Goal: Task Accomplishment & Management: Manage account settings

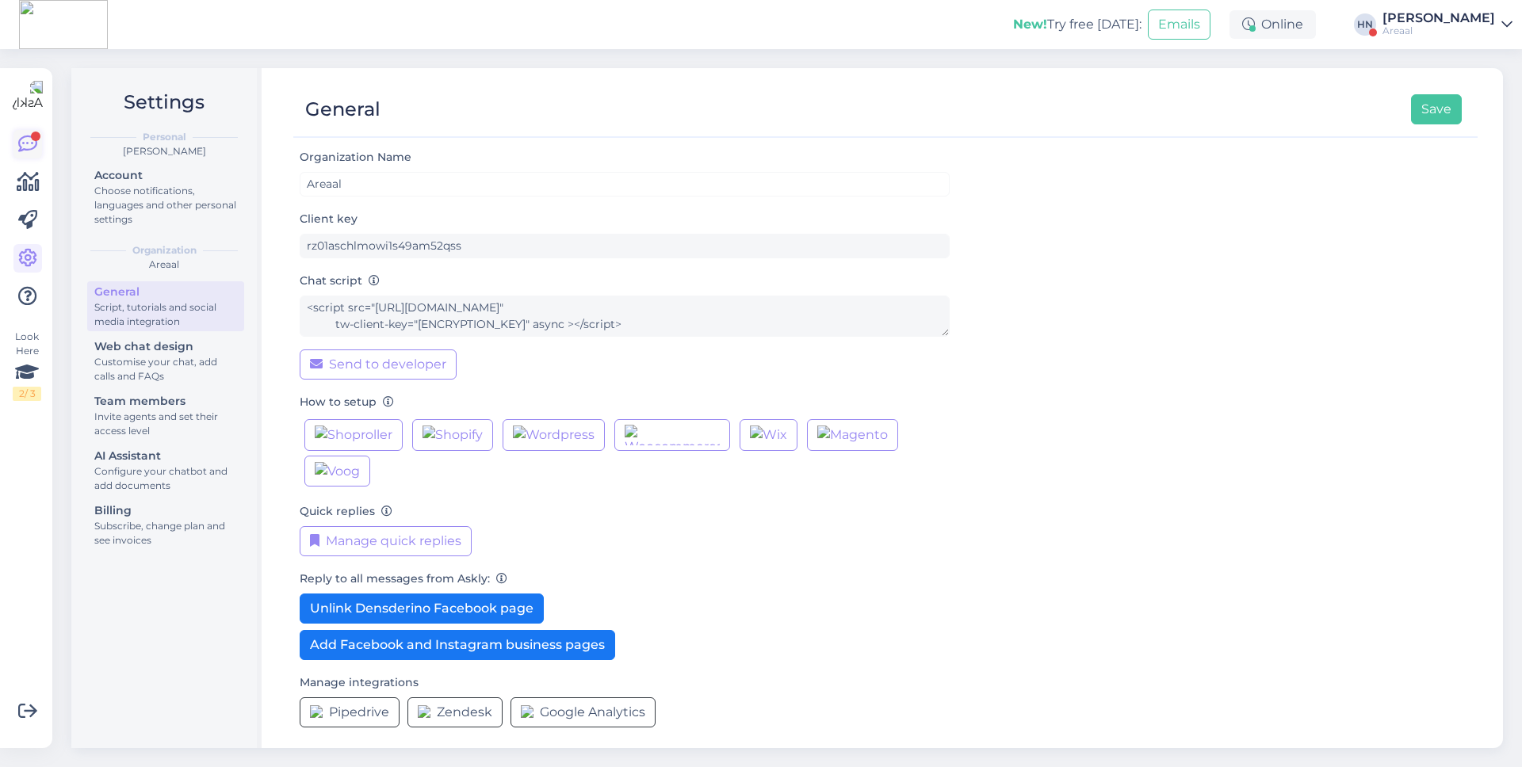
click at [31, 150] on icon at bounding box center [27, 144] width 19 height 19
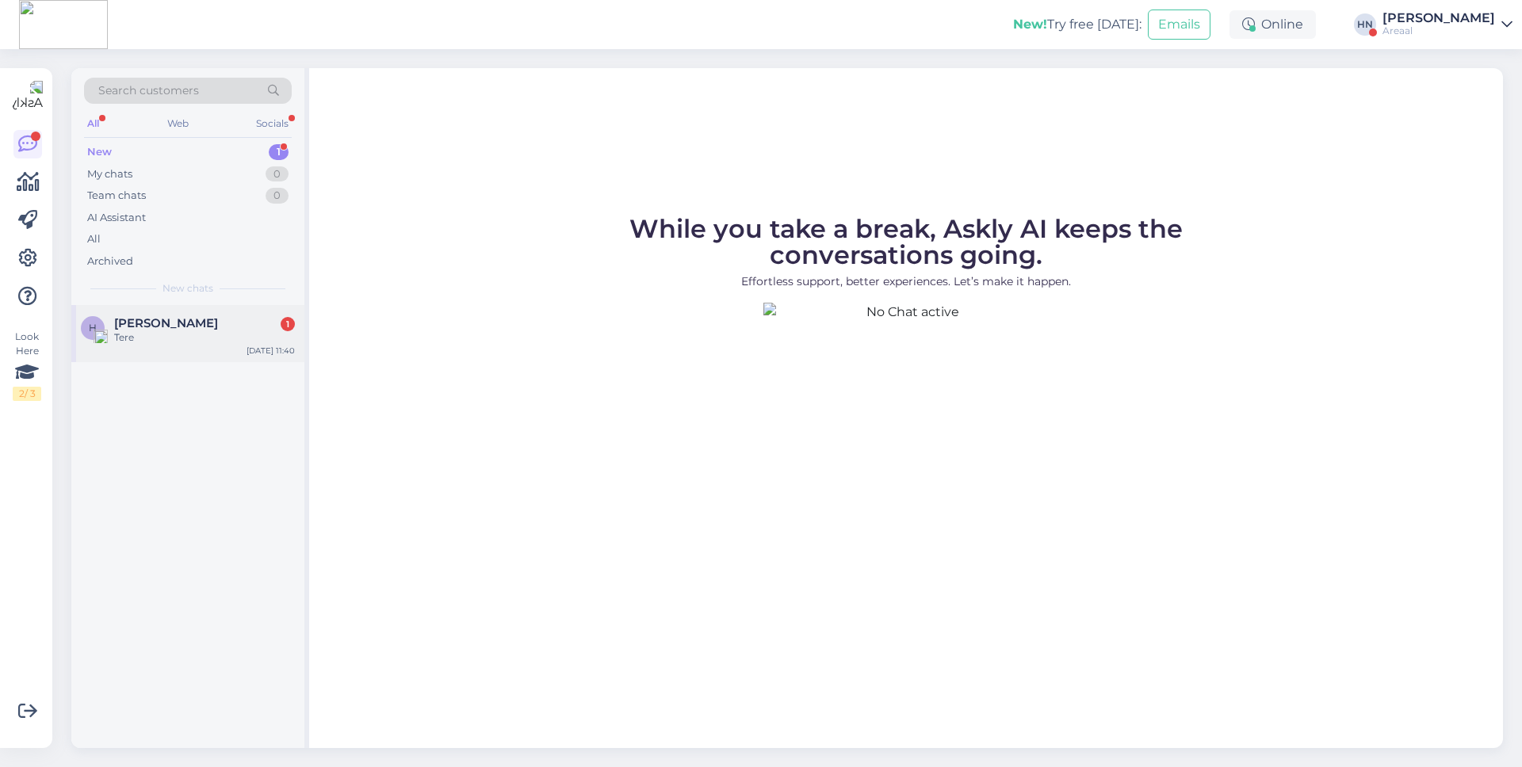
click at [190, 325] on span "Hans Niinemäe" at bounding box center [166, 323] width 104 height 14
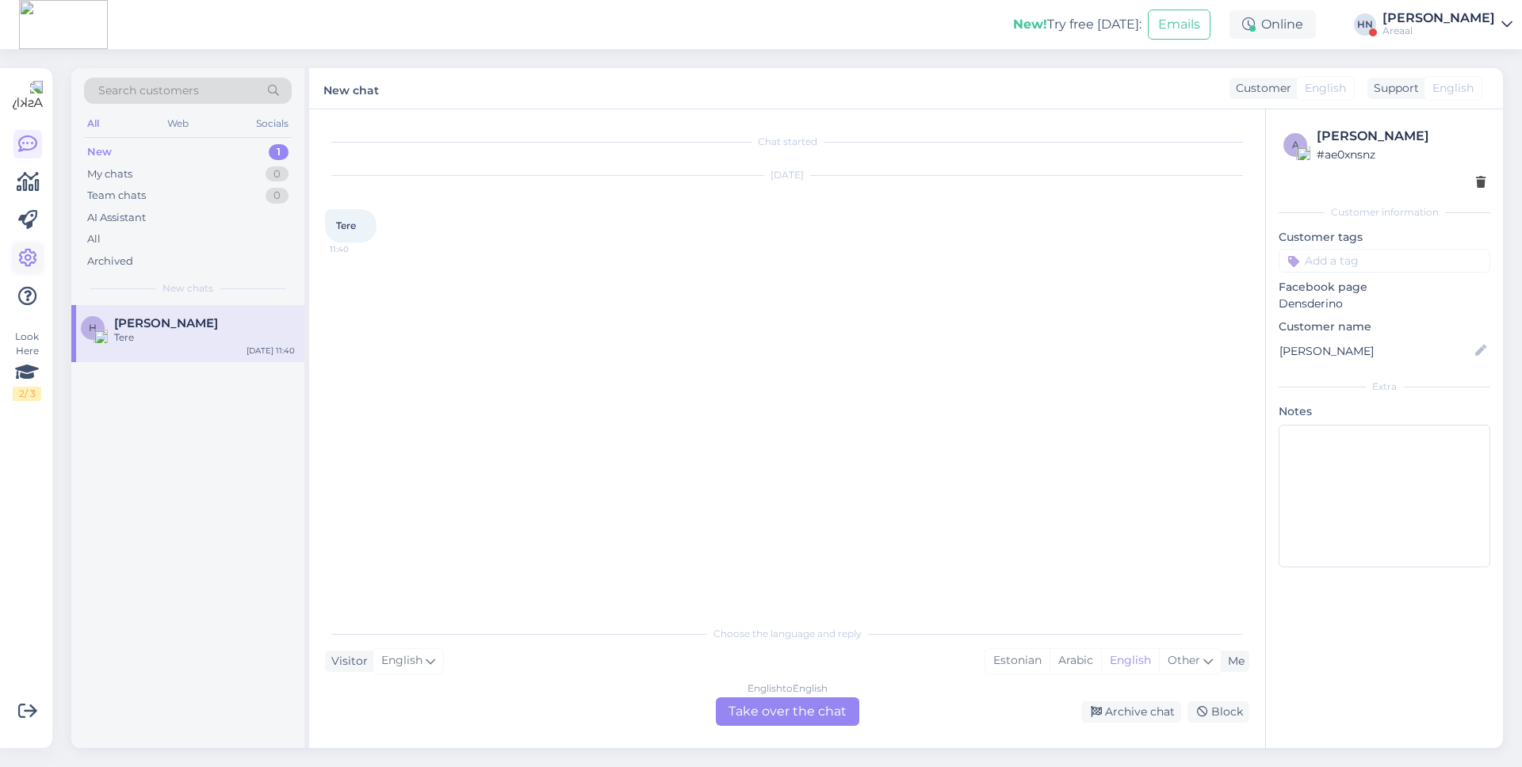
click at [24, 246] on link at bounding box center [27, 258] width 29 height 29
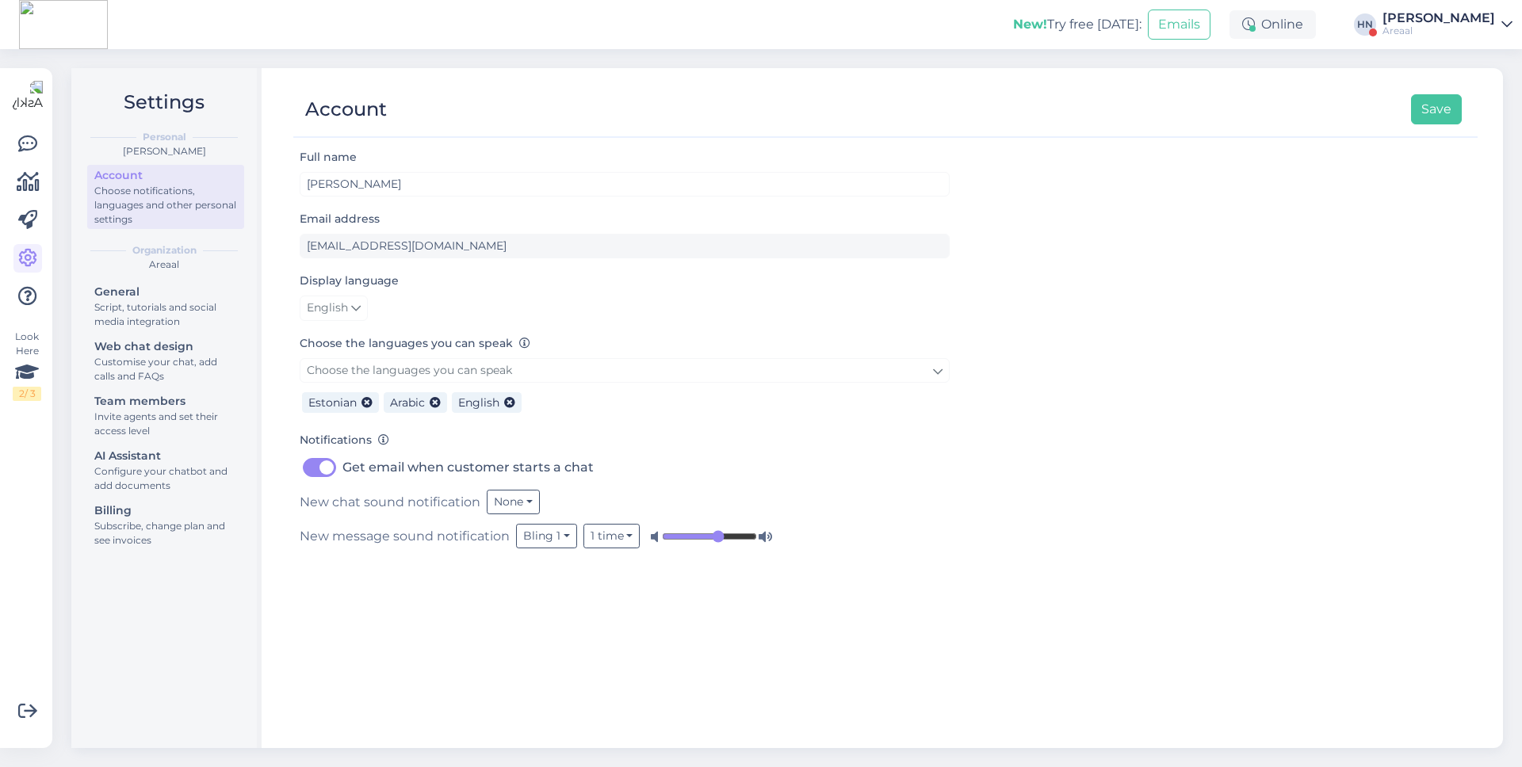
click at [790, 80] on div "Account Save Full name Hans Niinemäe Email address h.niinemae@gmail.com Display…" at bounding box center [885, 408] width 1235 height 680
click at [1095, 652] on div "Full name Hans Niinemäe Email address h.niinemae@gmail.com Display language Eng…" at bounding box center [885, 440] width 1184 height 587
click at [33, 138] on icon at bounding box center [27, 144] width 19 height 19
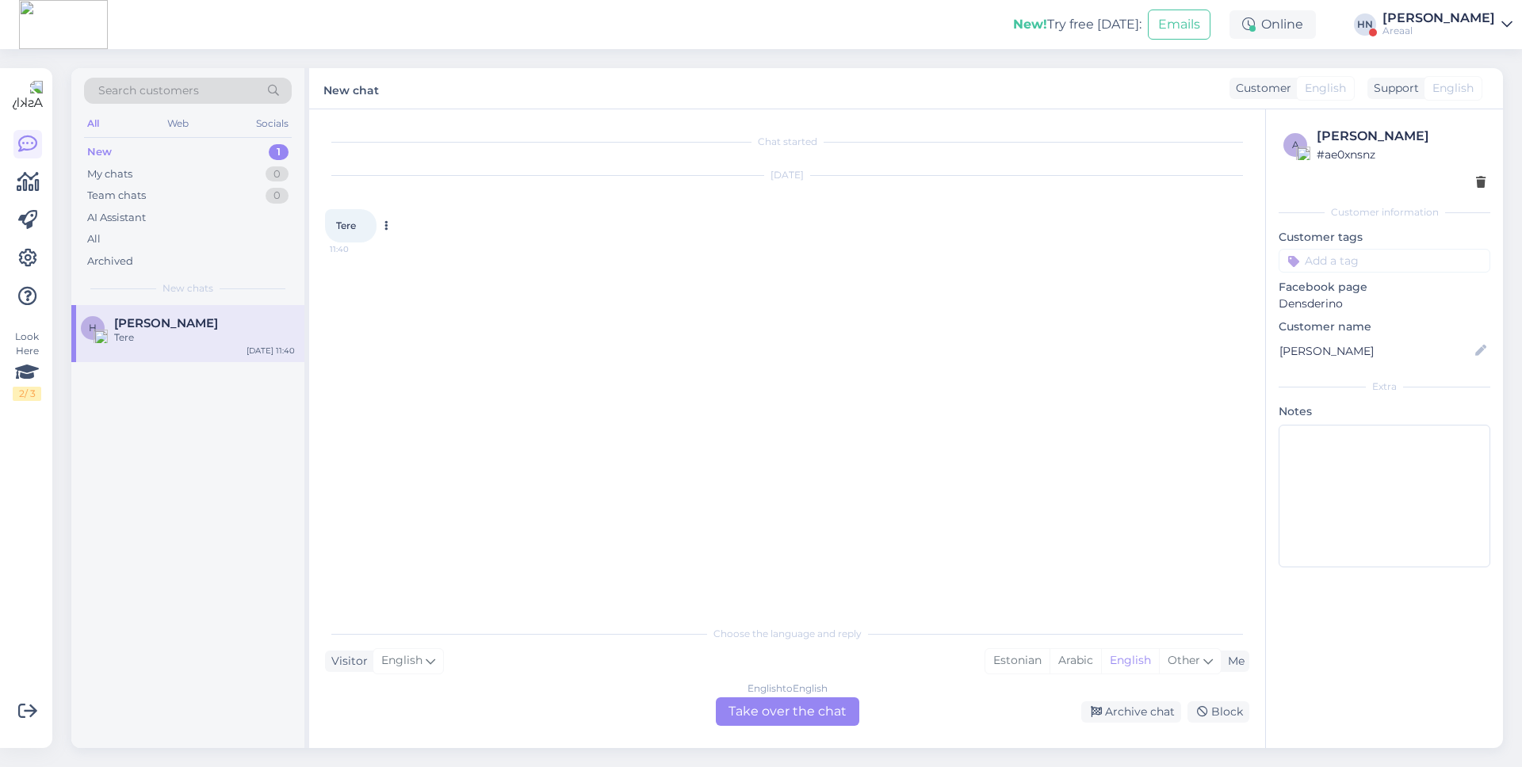
click at [327, 217] on div "Tere 11:40" at bounding box center [351, 225] width 52 height 33
click at [386, 224] on icon at bounding box center [386, 226] width 4 height 10
click at [461, 268] on link "Show Arabic translation" at bounding box center [462, 272] width 163 height 21
click at [461, 268] on div "Oct 1 2025 Tere 11:40 عجل Report translation Show Estonian translation Show Ara…" at bounding box center [787, 223] width 924 height 128
